Goal: Transaction & Acquisition: Purchase product/service

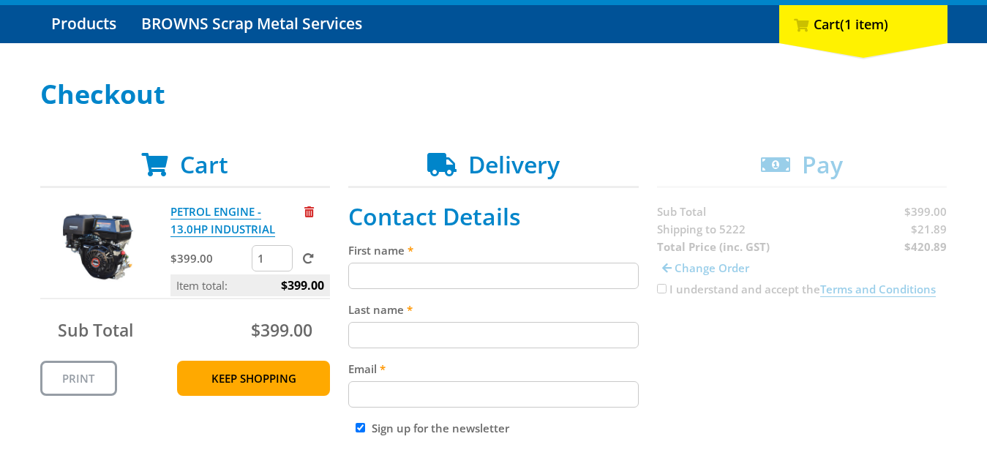
scroll to position [224, 0]
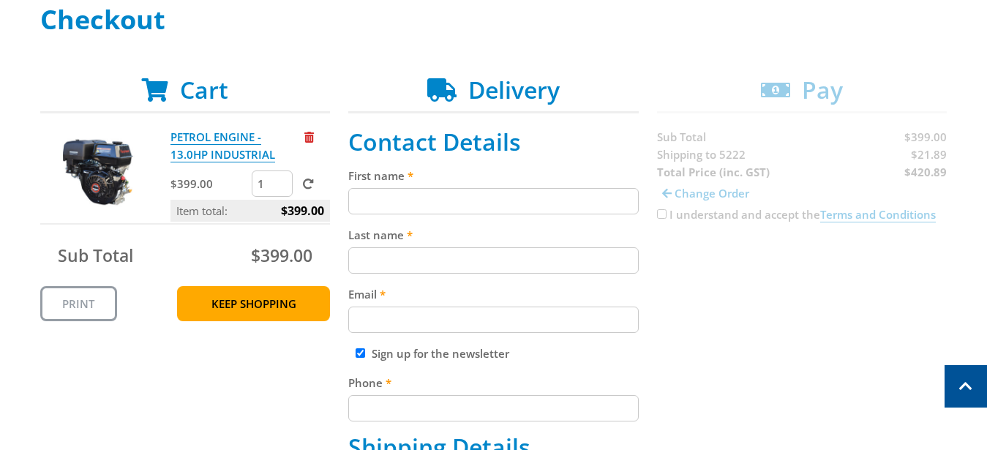
click at [393, 213] on input "First name" at bounding box center [493, 201] width 290 height 26
type input "Roslyn"
click at [388, 260] on input "Last name" at bounding box center [493, 260] width 290 height 26
type input "Willson"
click at [394, 322] on input "Email" at bounding box center [493, 319] width 290 height 26
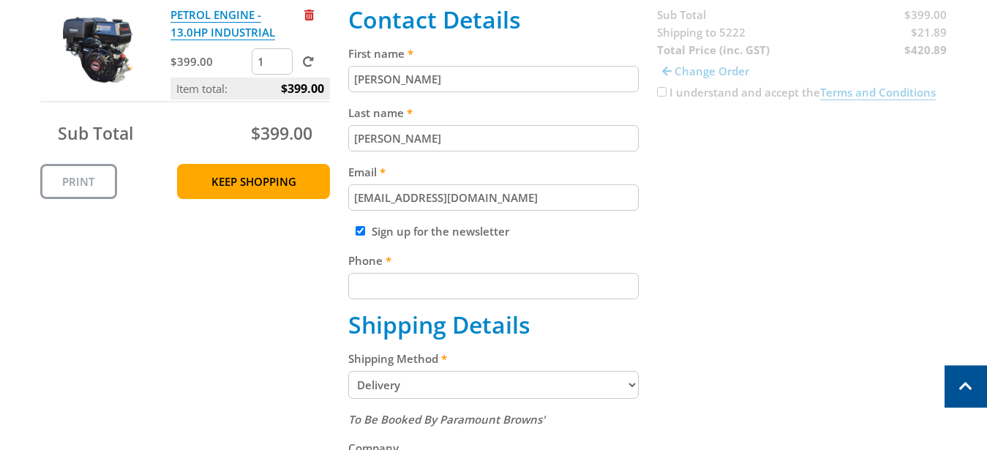
scroll to position [373, 0]
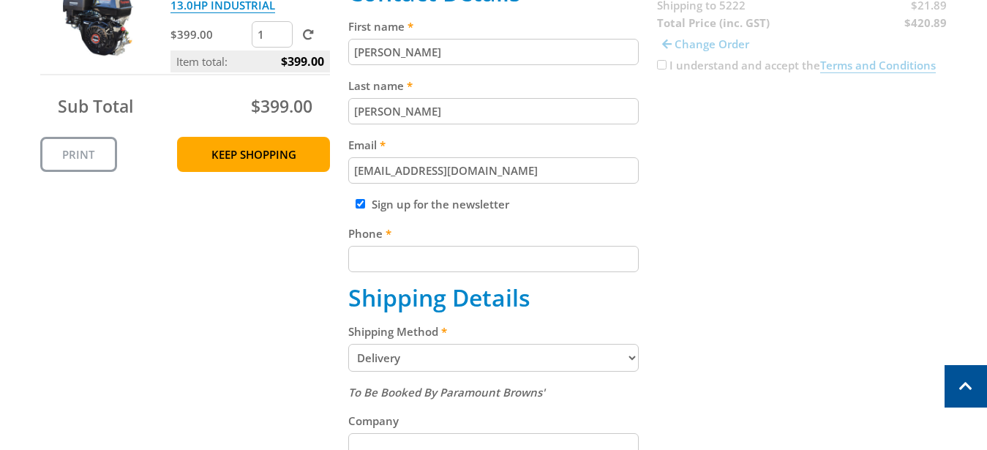
type input "mitchros@activ8.net.au"
click at [367, 265] on input "Phone" at bounding box center [493, 259] width 290 height 26
type input "0467332198"
click at [348, 344] on select "Pickup from Gepps Cross Delivery" at bounding box center [493, 358] width 290 height 28
click option "Delivery" at bounding box center [0, 0] width 0 height 0
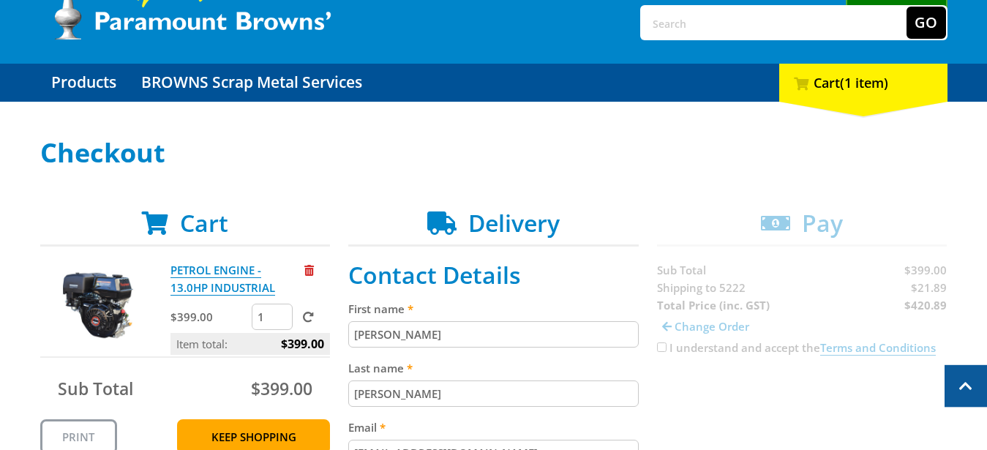
scroll to position [75, 0]
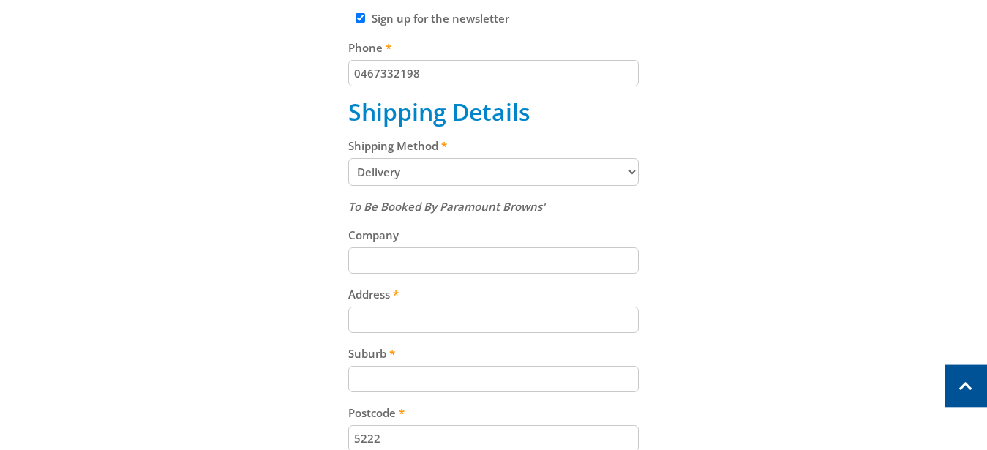
scroll to position [597, 0]
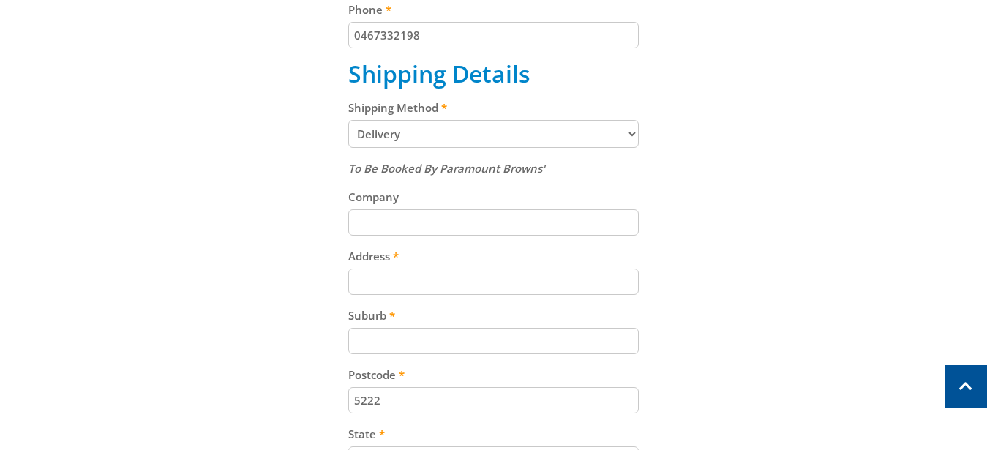
click at [464, 211] on input "Company" at bounding box center [493, 222] width 290 height 26
click at [408, 286] on input "Address" at bounding box center [493, 281] width 290 height 26
type input "[STREET_ADDRESS][PERSON_NAME]"
click at [396, 336] on input "Suburb" at bounding box center [493, 341] width 290 height 26
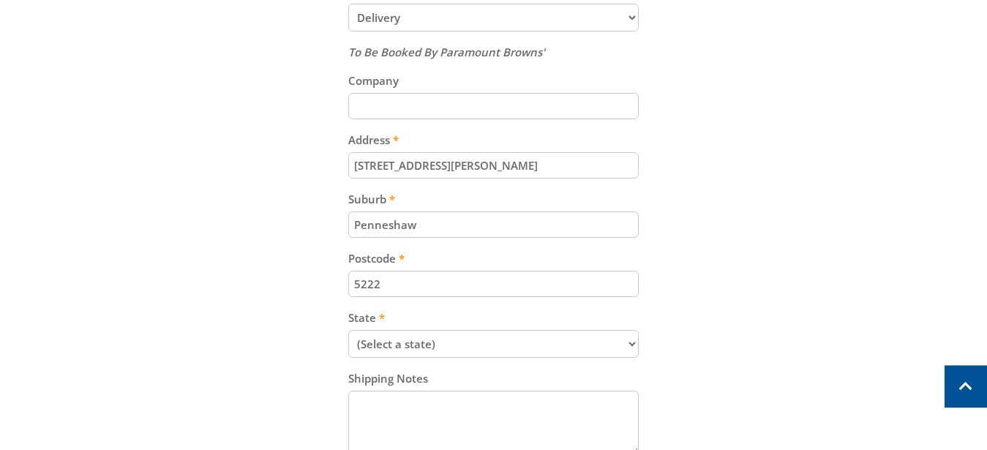
scroll to position [746, 0]
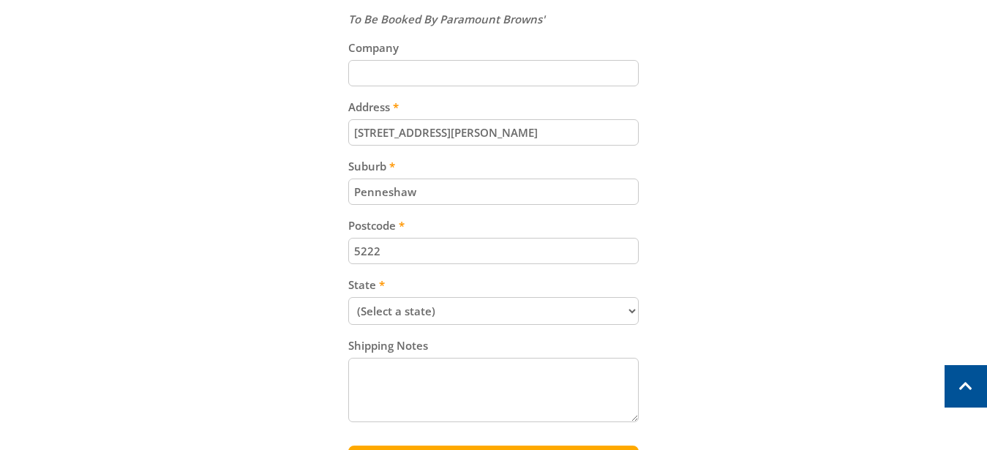
type input "Penneshaw"
click at [348, 297] on select "(Select a state) [GEOGRAPHIC_DATA] [GEOGRAPHIC_DATA] [GEOGRAPHIC_DATA] [GEOGRAP…" at bounding box center [493, 311] width 290 height 28
select select "SA"
click option "[GEOGRAPHIC_DATA]" at bounding box center [0, 0] width 0 height 0
click at [378, 371] on textarea "Shipping Notes" at bounding box center [493, 390] width 290 height 64
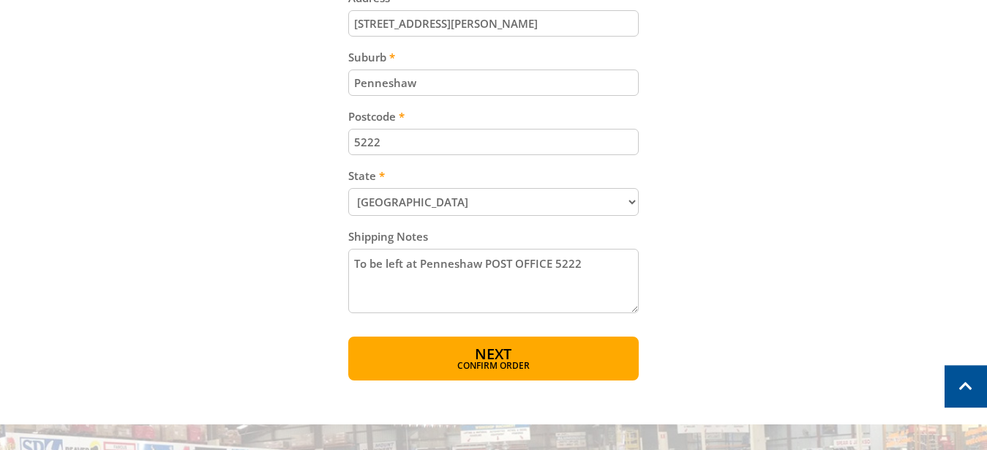
scroll to position [895, 0]
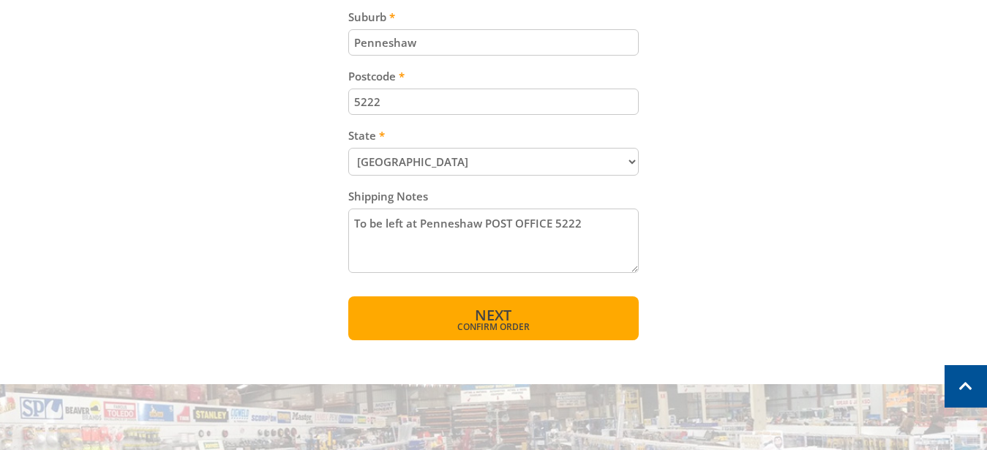
type textarea "To be left at Penneshaw POST OFFICE 5222"
click at [478, 308] on span "Next" at bounding box center [493, 315] width 37 height 20
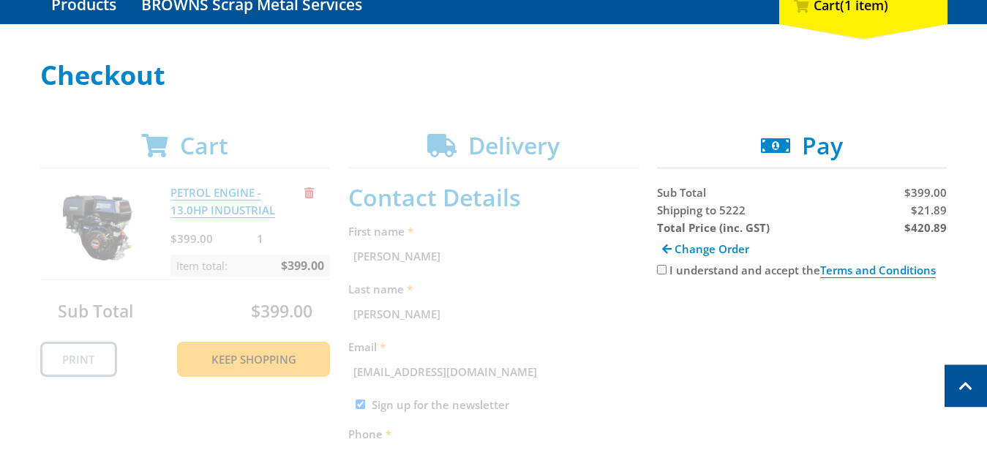
scroll to position [151, 0]
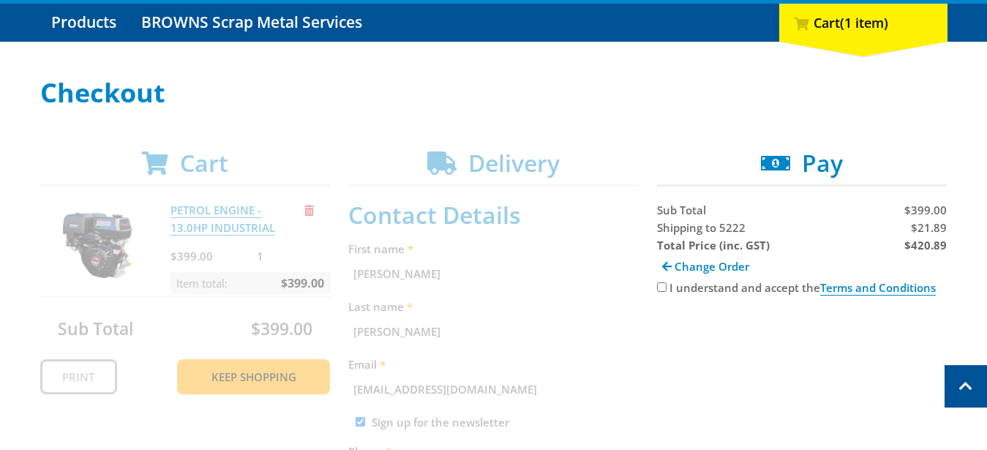
click at [661, 285] on input "I understand and accept the Terms and Conditions" at bounding box center [662, 287] width 10 height 10
checkbox input "true"
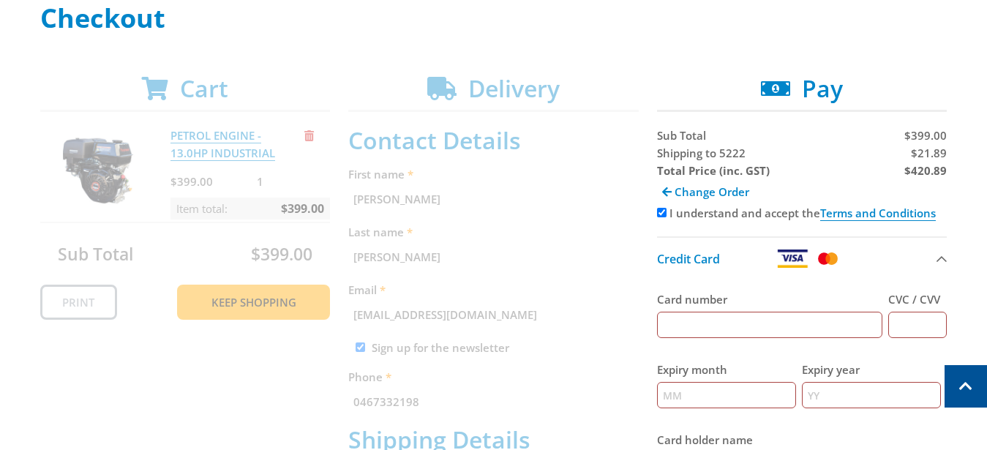
scroll to position [300, 0]
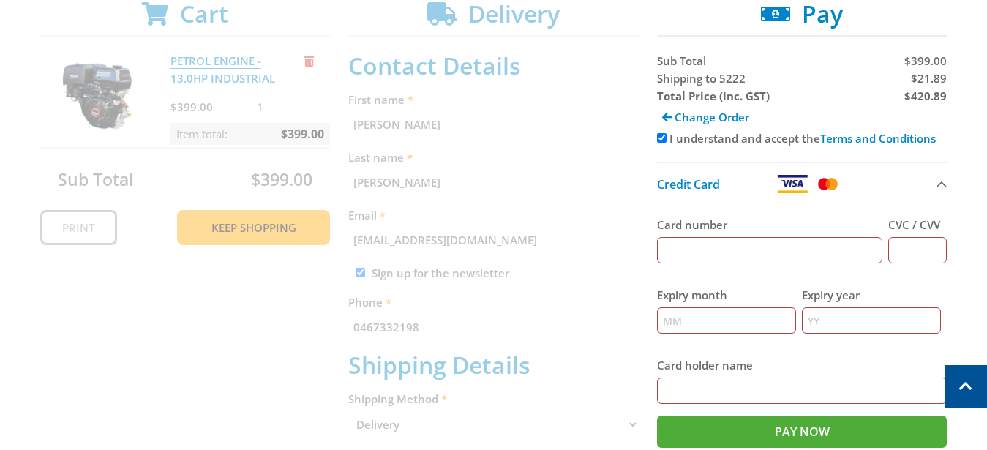
click at [689, 244] on input "Card number" at bounding box center [770, 250] width 226 height 26
type input "[CREDIT_CARD_NUMBER]"
click at [938, 242] on input "CVC / CVV" at bounding box center [917, 250] width 59 height 26
type input "182"
click at [737, 313] on input "Expiry month" at bounding box center [726, 320] width 139 height 26
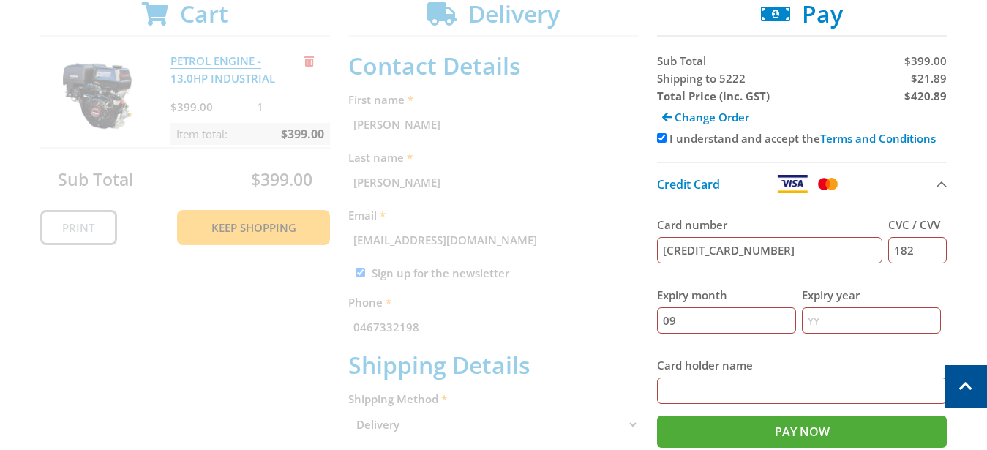
type input "09"
click at [819, 324] on input "Expiry year" at bounding box center [870, 320] width 139 height 26
type input "26"
click at [774, 380] on input "Card holder name" at bounding box center [802, 390] width 290 height 26
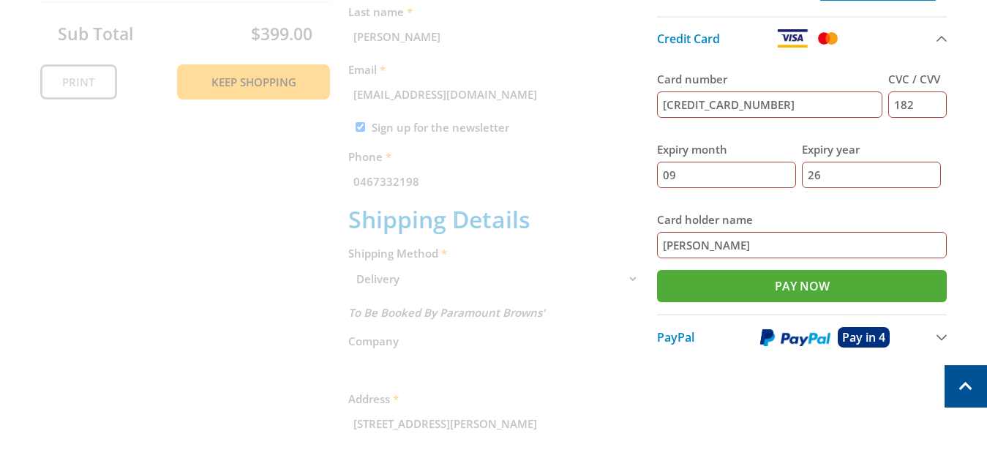
scroll to position [449, 0]
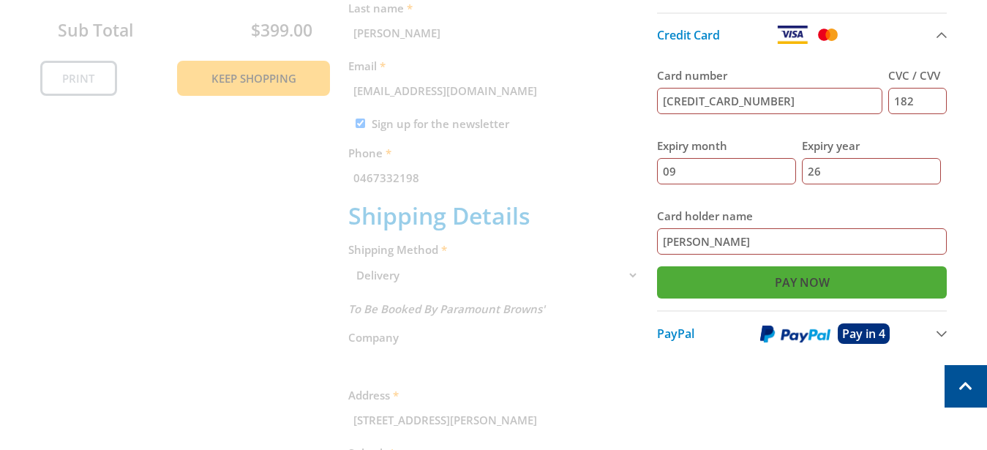
type input "[PERSON_NAME]"
click at [794, 285] on input "Pay Now" at bounding box center [802, 282] width 290 height 32
type input "Paying..."
